Goal: Task Accomplishment & Management: Manage account settings

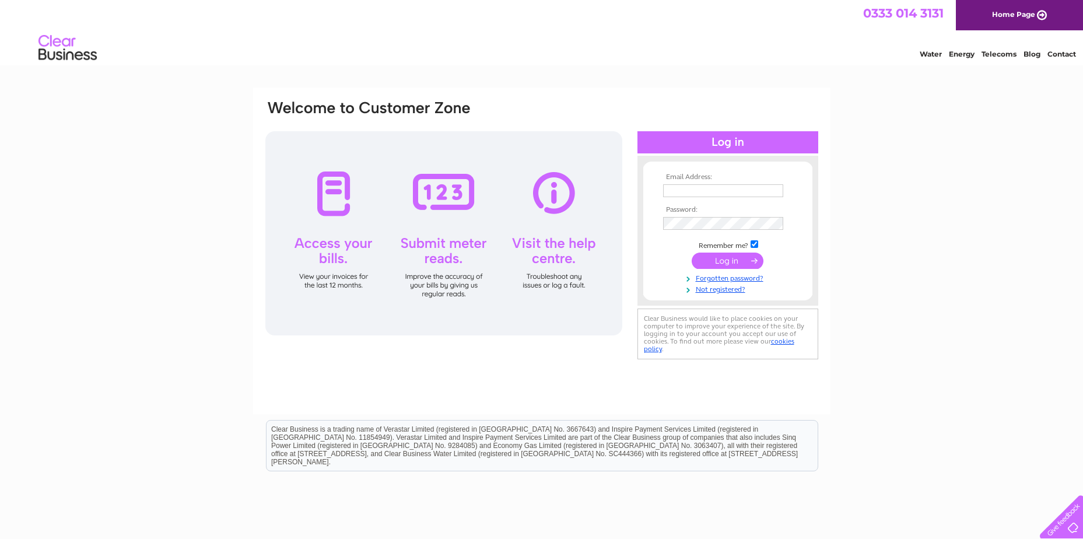
type input "[EMAIL_ADDRESS][DOMAIN_NAME]"
click at [733, 261] on input "submit" at bounding box center [728, 261] width 72 height 16
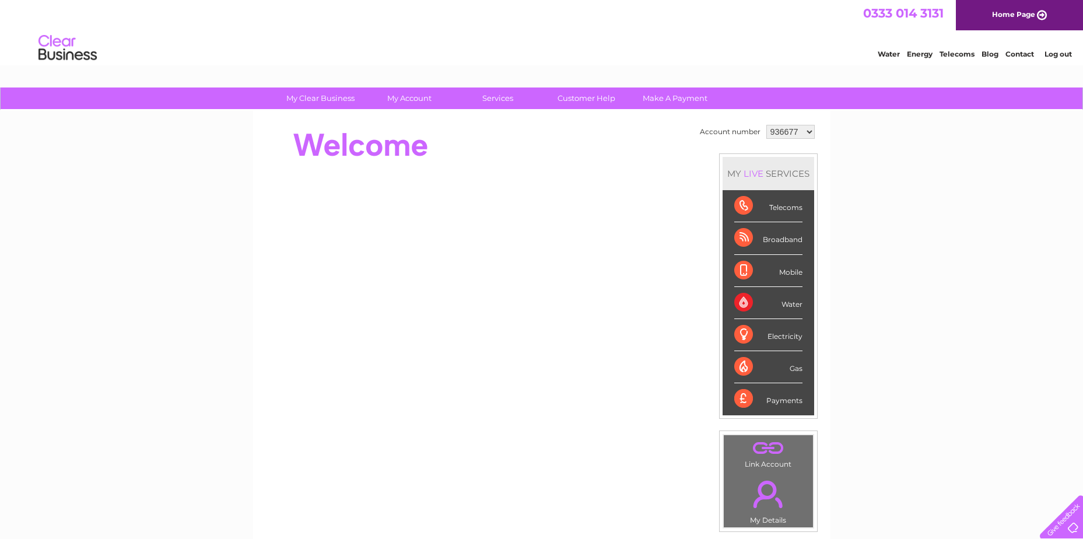
click at [808, 134] on select "936677 1094465" at bounding box center [790, 132] width 48 height 14
select select "1094465"
click at [766, 125] on select "936677 1094465" at bounding box center [790, 132] width 48 height 14
click at [955, 256] on div "My Clear Business Login Details My Details My Preferences Link Account My Accou…" at bounding box center [541, 415] width 1083 height 656
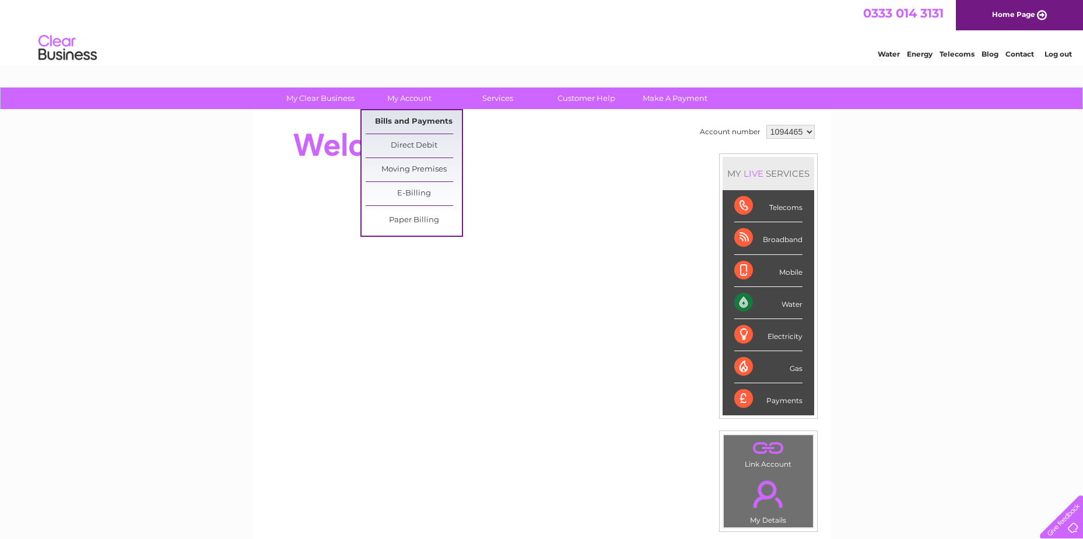
click at [411, 122] on link "Bills and Payments" at bounding box center [414, 121] width 96 height 23
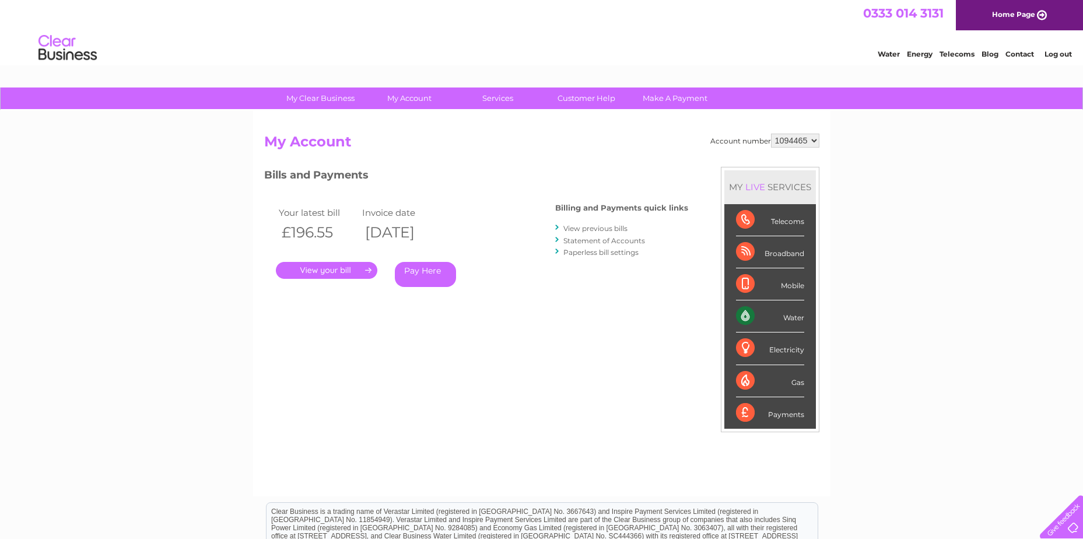
click at [332, 270] on link "." at bounding box center [326, 270] width 101 height 17
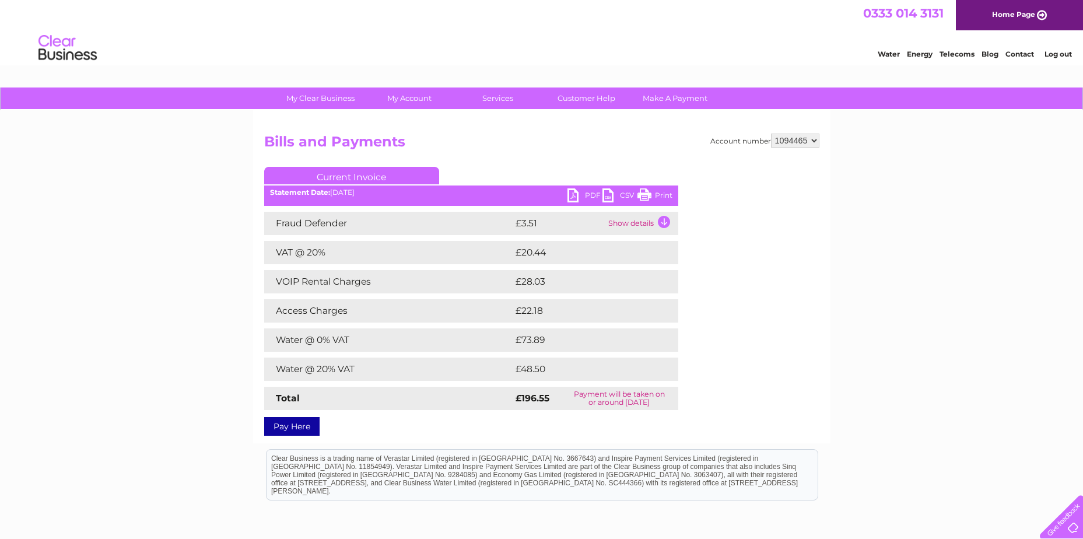
click at [576, 197] on link "PDF" at bounding box center [585, 196] width 35 height 17
